Goal: Submit feedback/report problem: Submit feedback/report problem

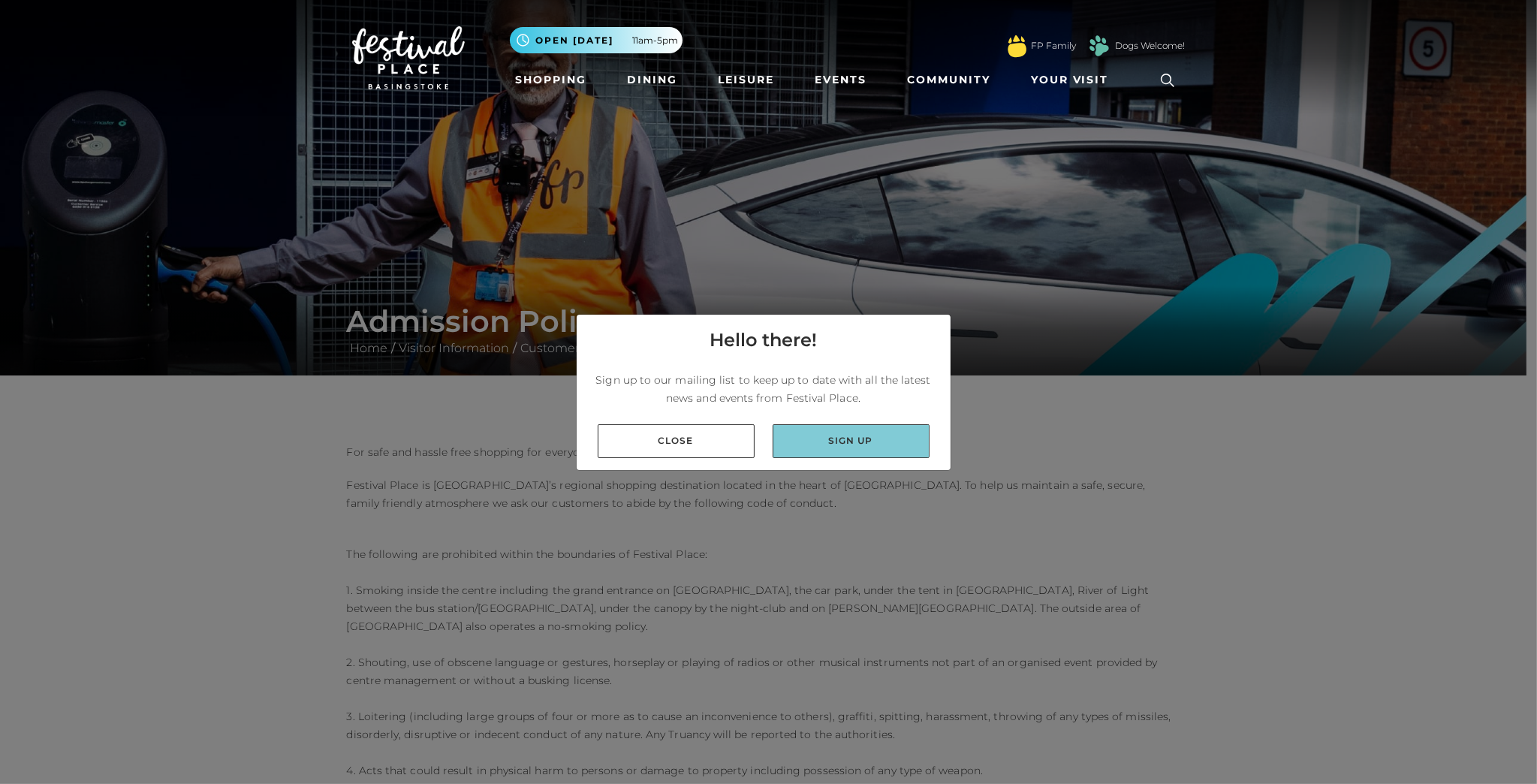
click at [876, 433] on link "Sign up" at bounding box center [851, 441] width 157 height 34
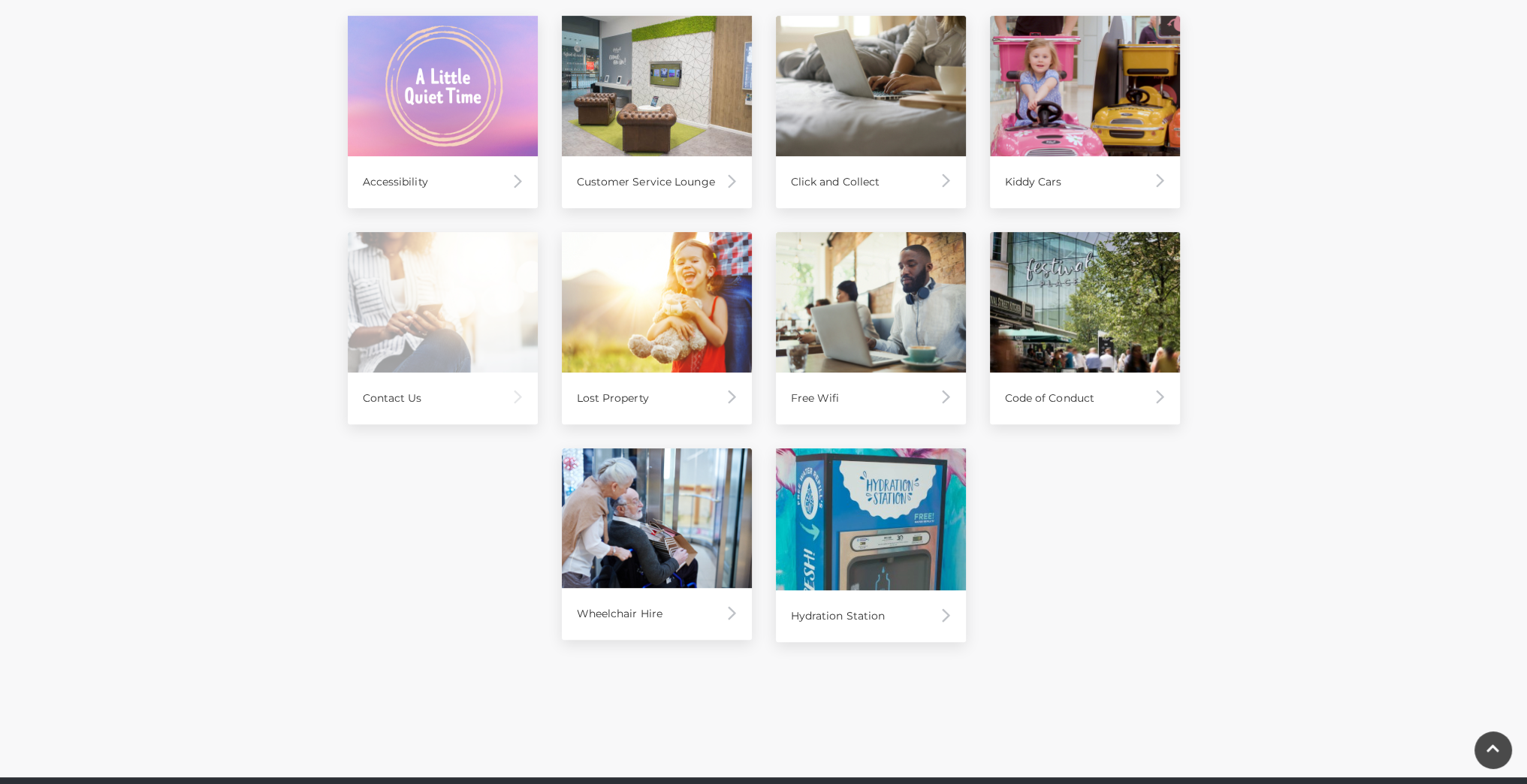
scroll to position [751, 0]
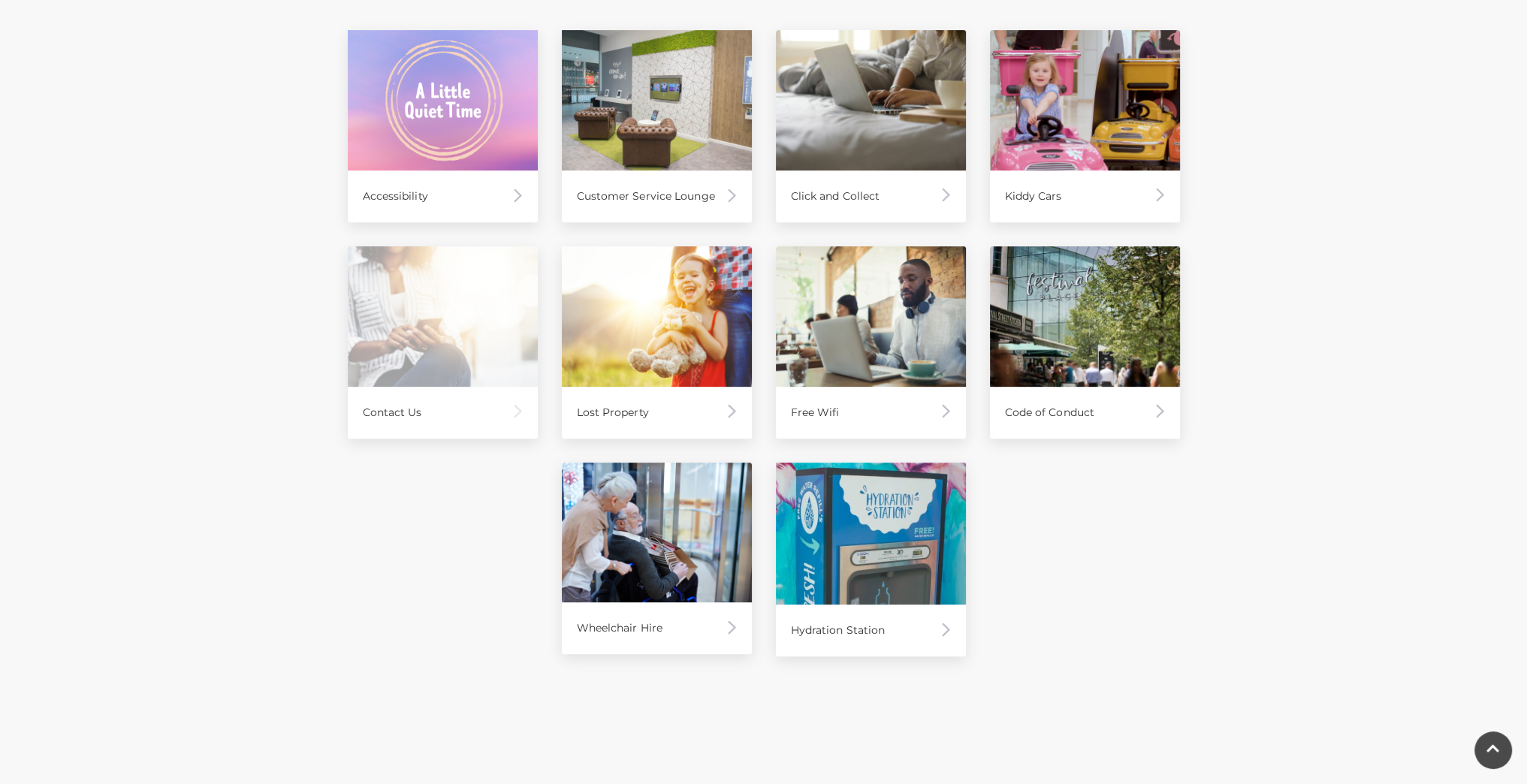
click at [423, 316] on img at bounding box center [443, 316] width 190 height 140
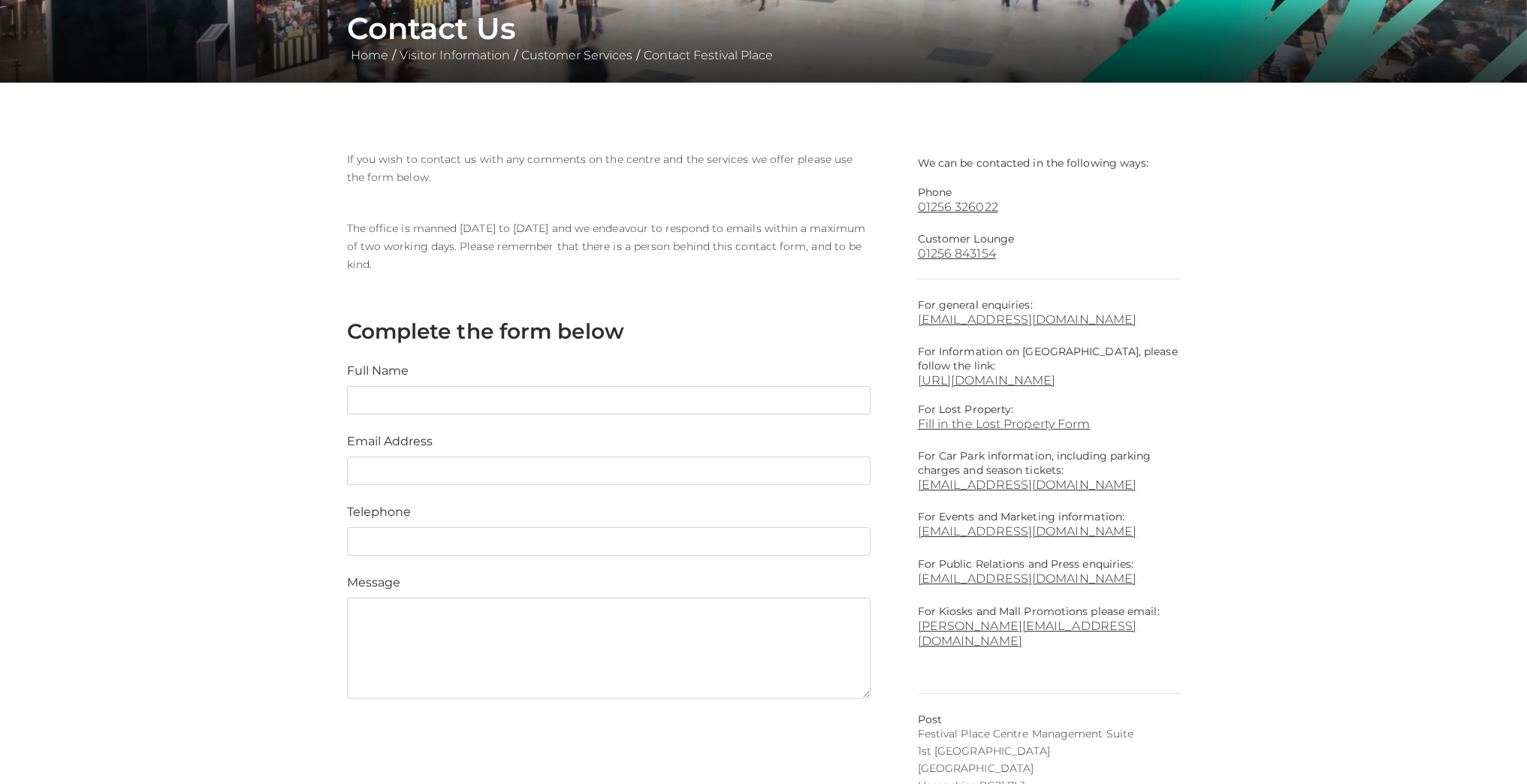
scroll to position [375, 0]
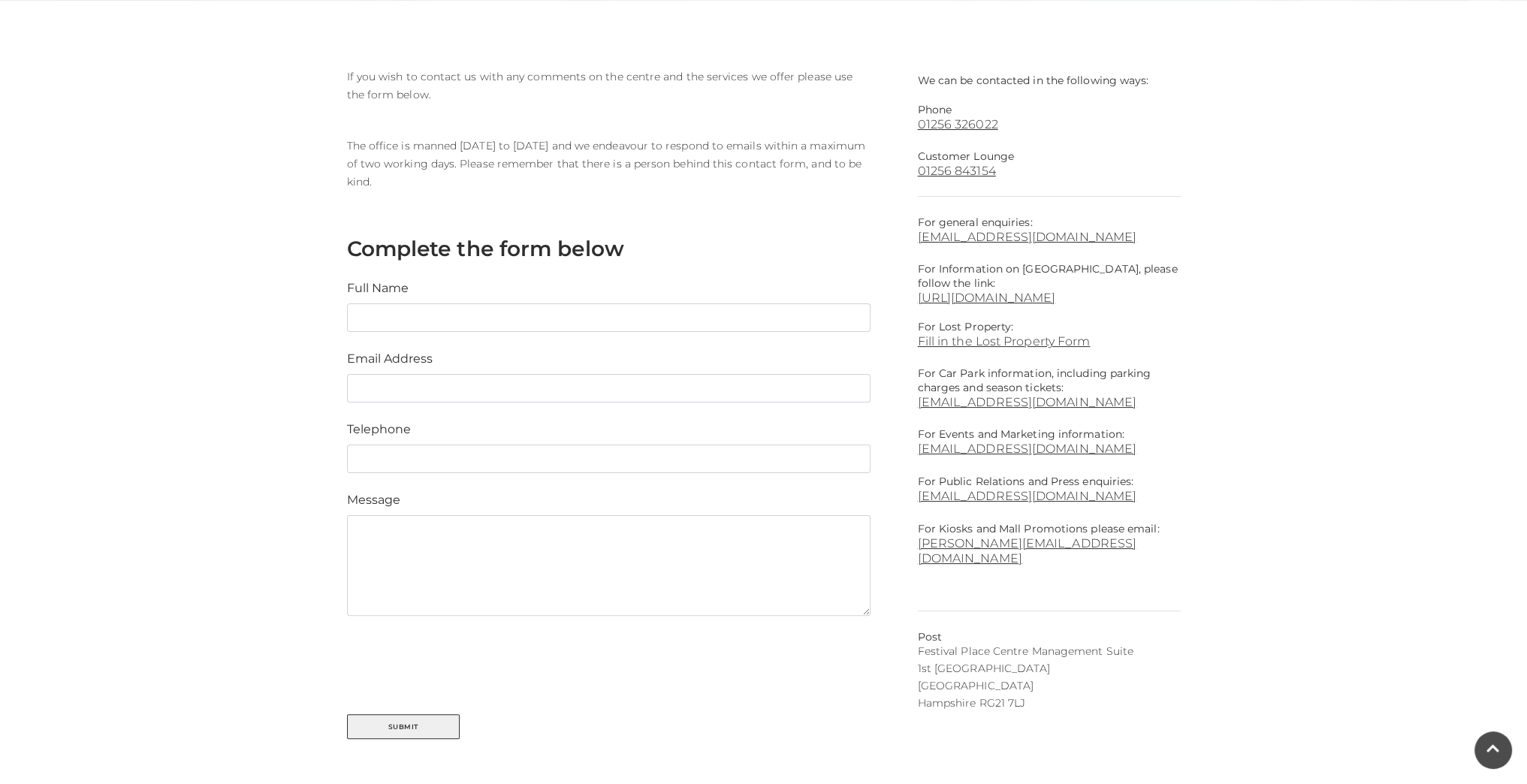
click at [484, 289] on div "Full Name" at bounding box center [608, 305] width 546 height 52
click at [468, 313] on input "text" at bounding box center [608, 317] width 524 height 29
type input "Kudzi Mamhungu"
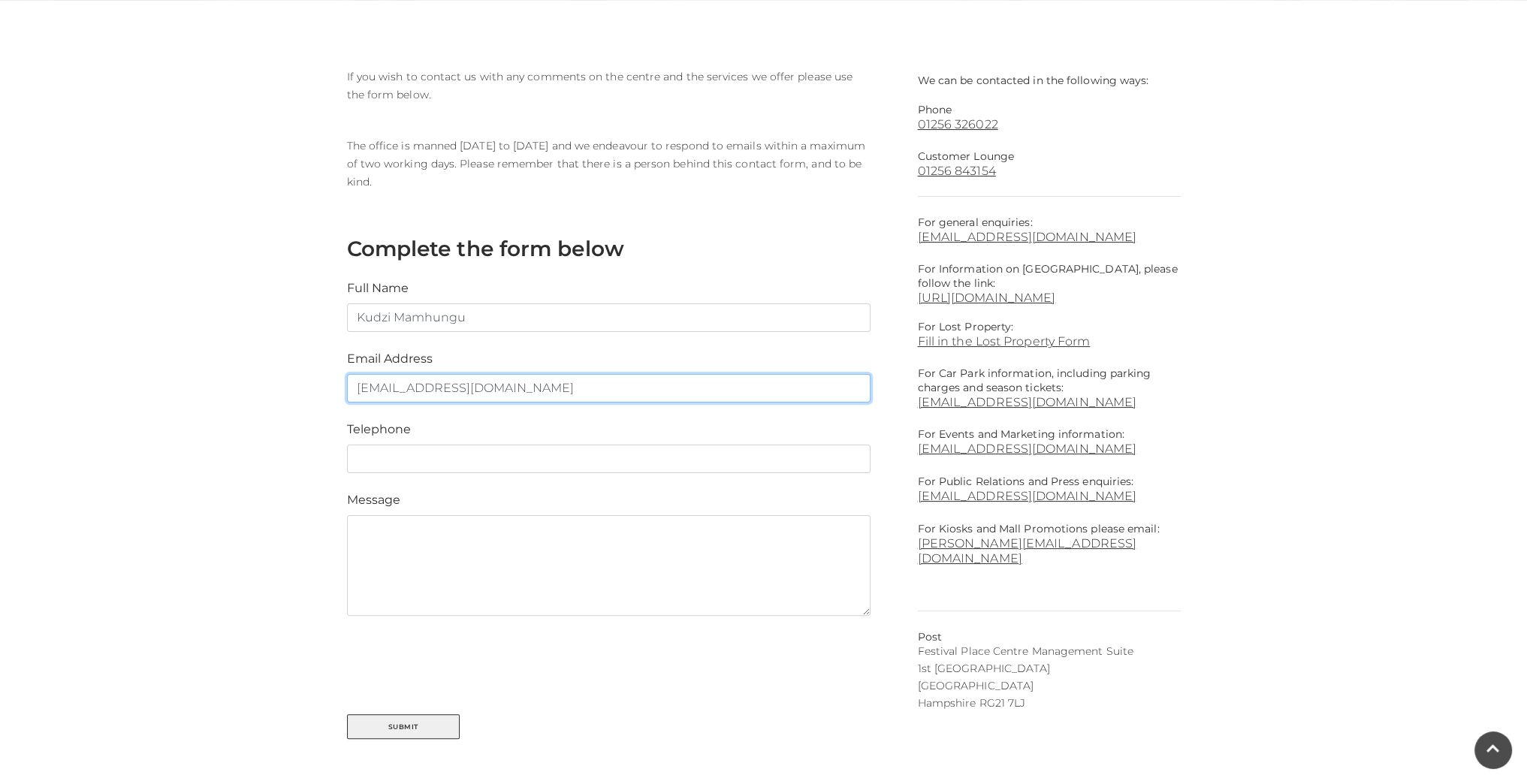
type input "[EMAIL_ADDRESS][DOMAIN_NAME]"
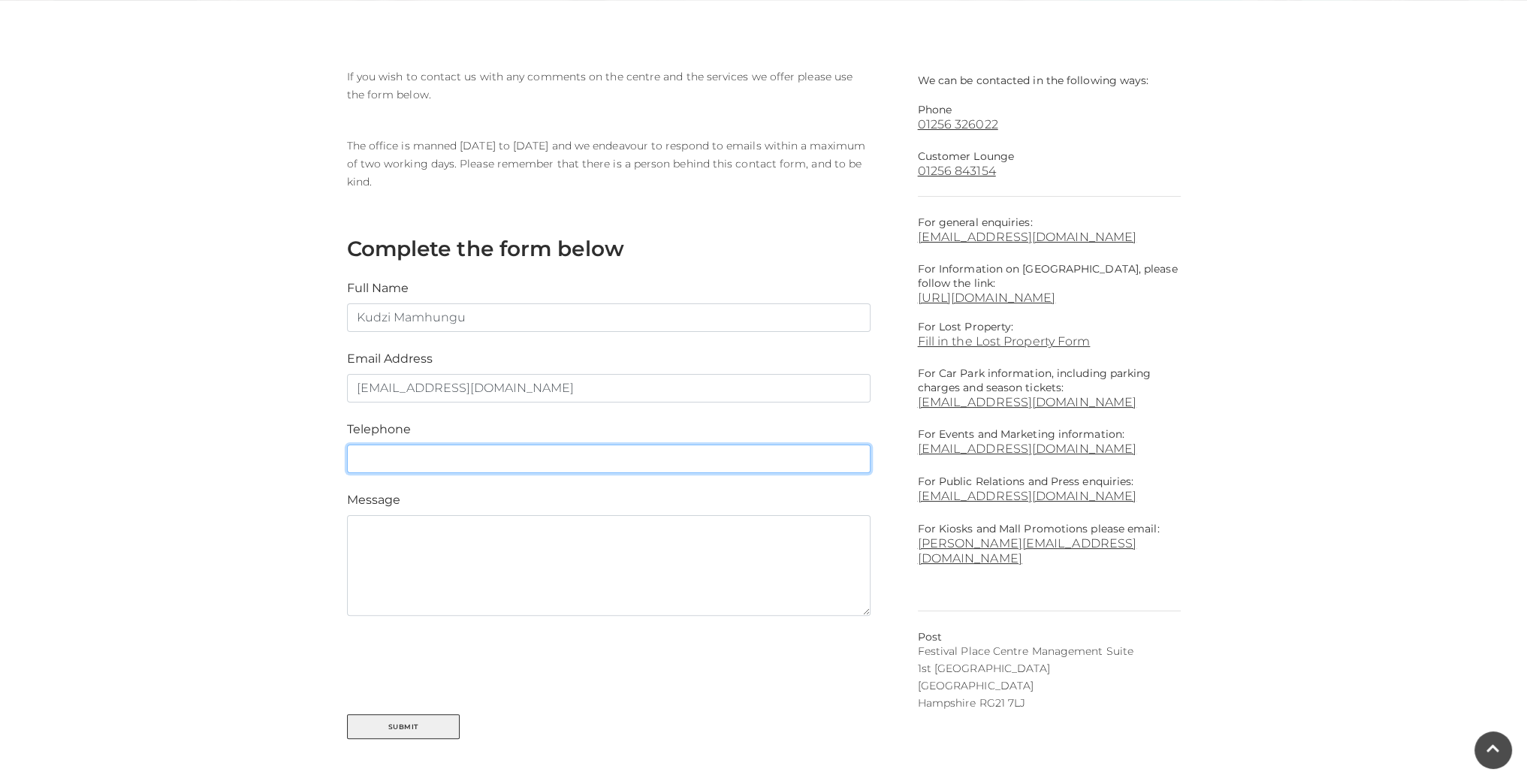
click at [467, 459] on input "text" at bounding box center [608, 458] width 524 height 29
type input "7576592911"
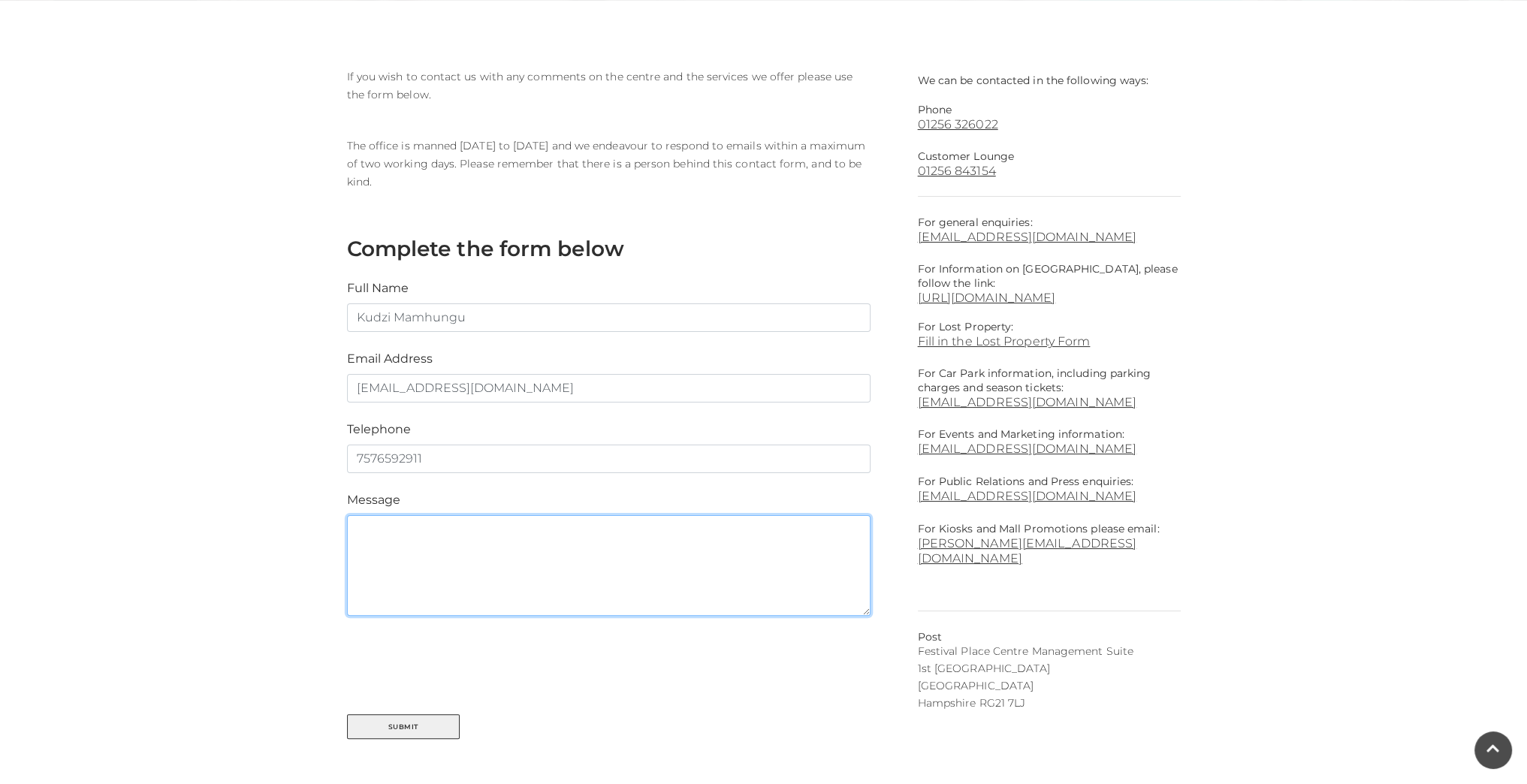
click at [463, 552] on textarea at bounding box center [608, 565] width 524 height 100
click at [495, 535] on textarea "[PERSON_NAME]! My bicycle was vandalized the other day by the" at bounding box center [608, 565] width 524 height 100
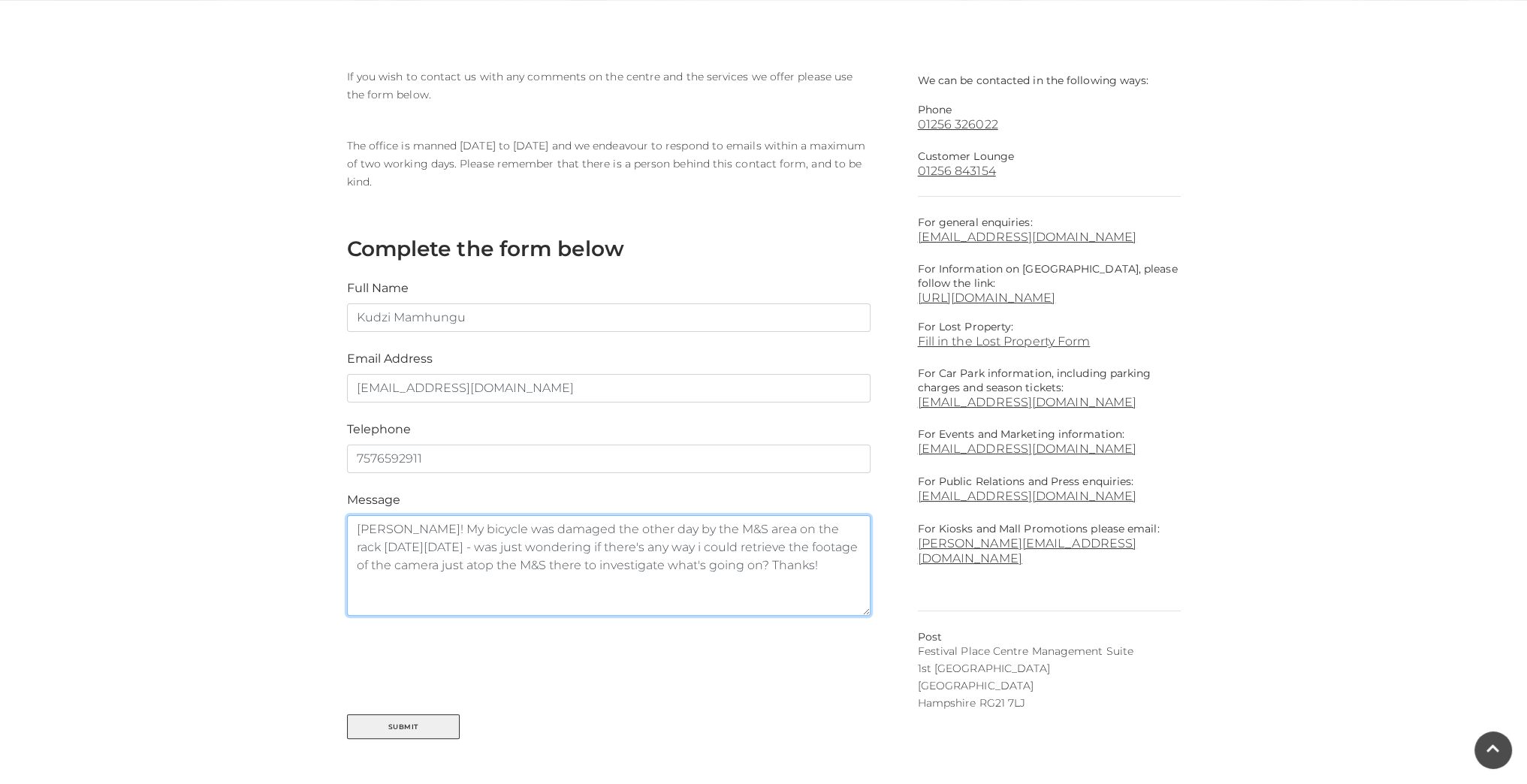
type textarea "[PERSON_NAME]! My bicycle was damaged the other day by the M&S area on the rack…"
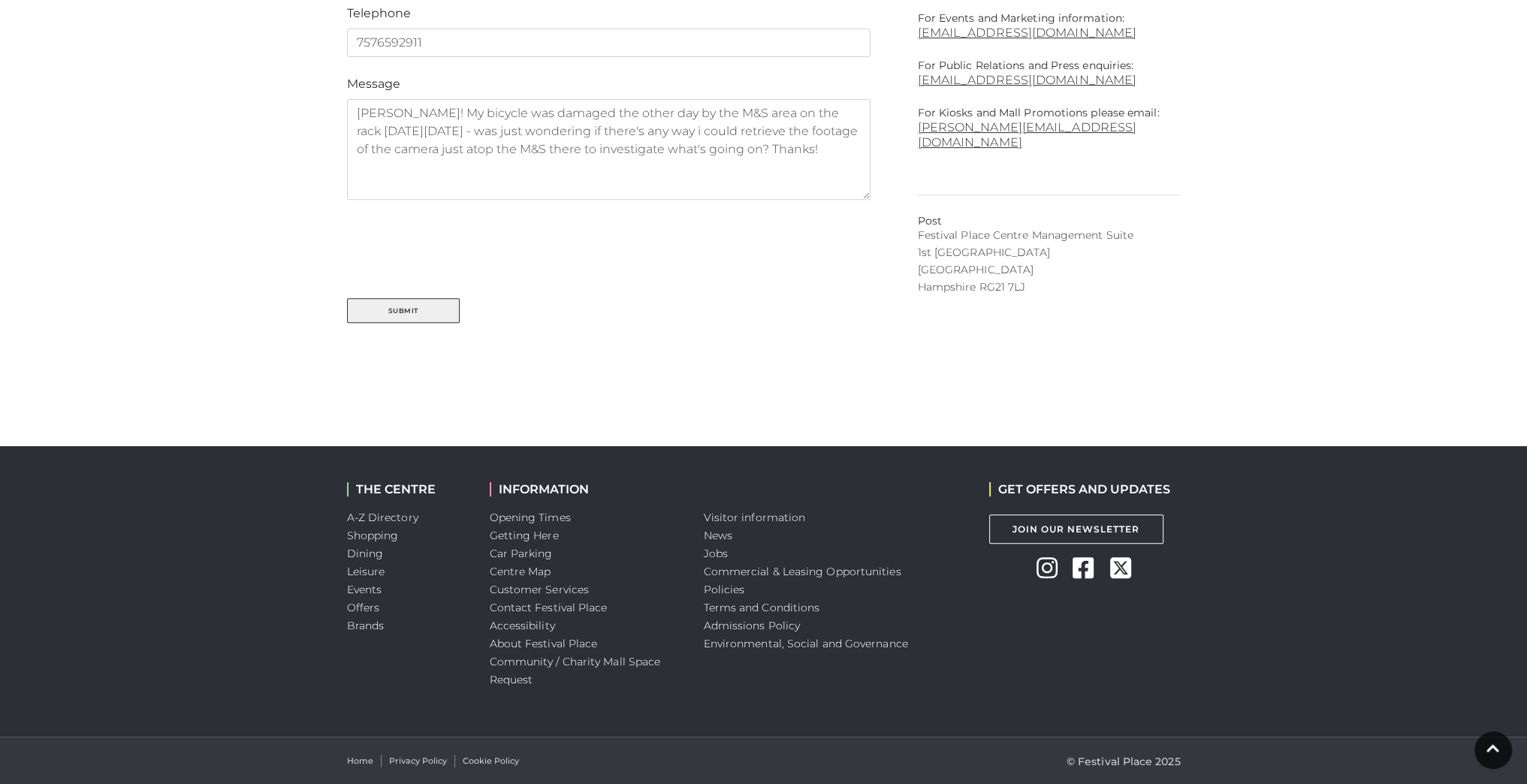
scroll to position [0, 0]
